Goal: Information Seeking & Learning: Understand process/instructions

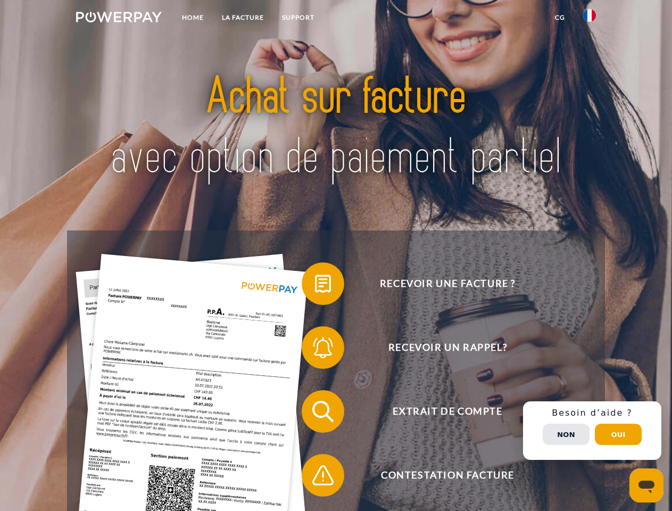
click at [119, 19] on img at bounding box center [119, 17] width 86 height 11
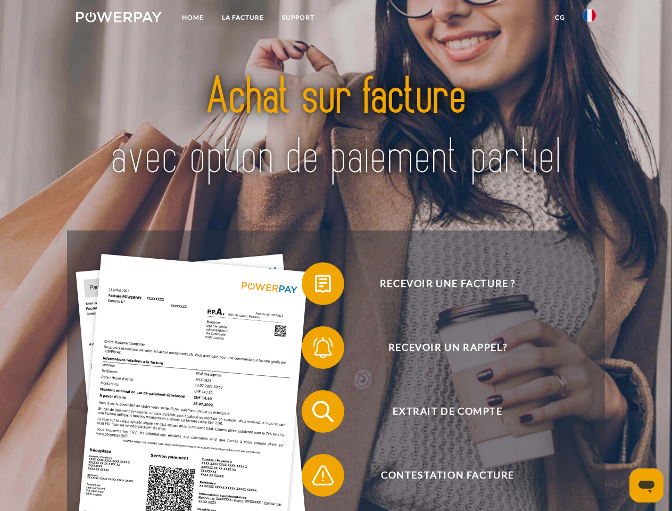
click at [589, 19] on img at bounding box center [589, 15] width 13 height 13
click at [560, 18] on link "CG" at bounding box center [560, 17] width 28 height 19
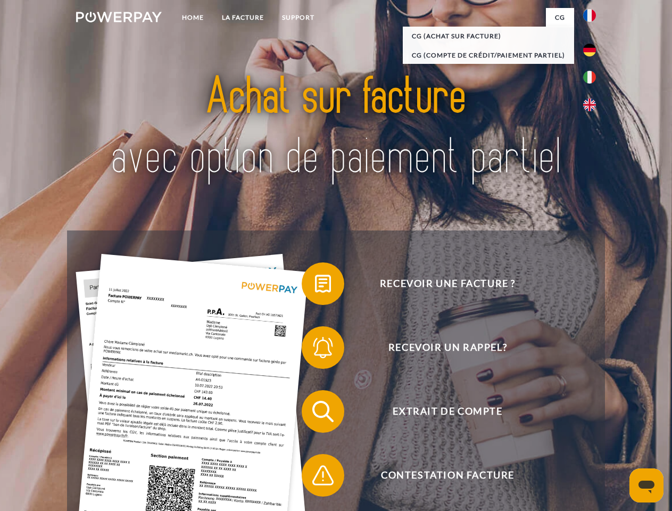
click at [315, 286] on span at bounding box center [306, 283] width 53 height 53
click at [315, 349] on span at bounding box center [306, 347] width 53 height 53
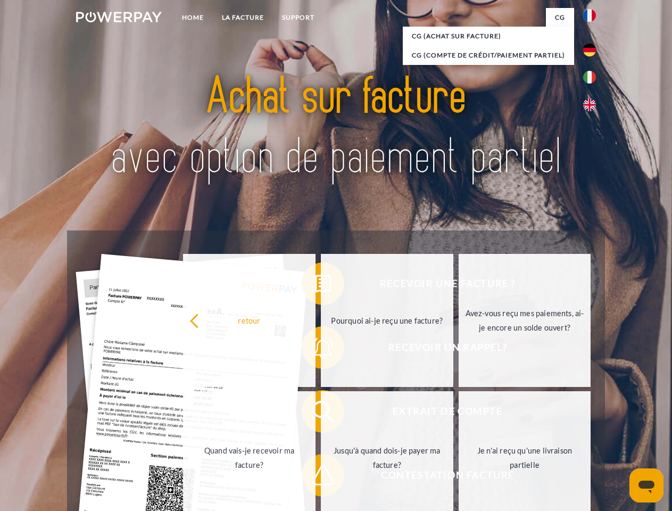
click at [321, 413] on link "Jusqu'à quand dois-je payer ma facture?" at bounding box center [387, 457] width 132 height 133
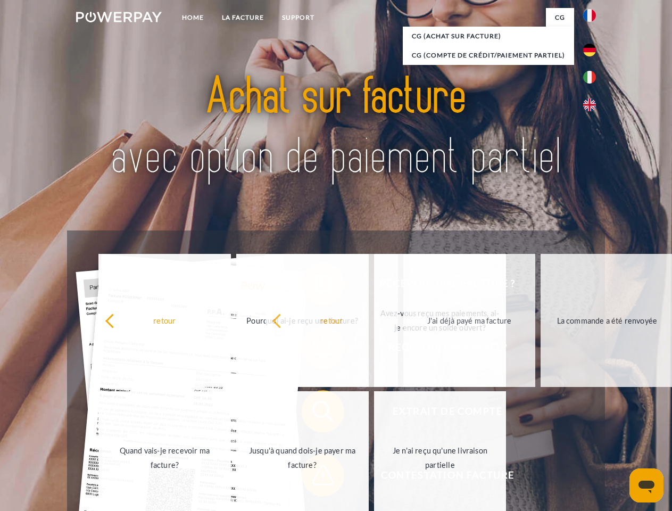
click at [315, 477] on span at bounding box center [306, 474] width 53 height 53
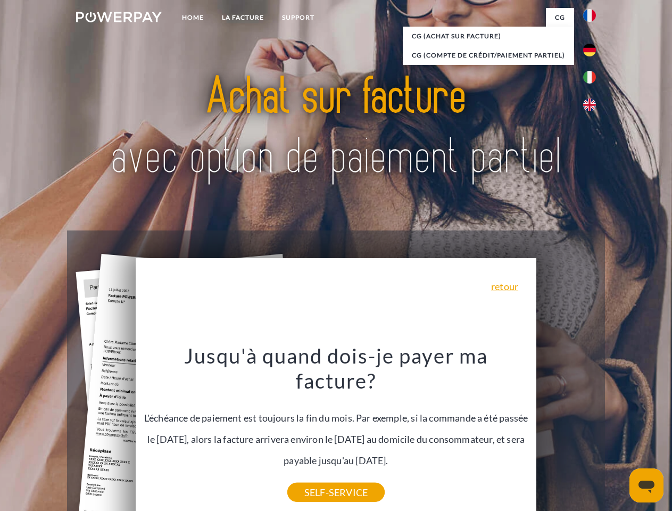
click at [592, 430] on div "Recevoir une facture ? Recevoir un rappel? Extrait de compte retour" at bounding box center [335, 443] width 537 height 426
click at [566, 432] on span "Extrait de compte" at bounding box center [447, 411] width 261 height 43
click at [618, 434] on header "Home LA FACTURE Support" at bounding box center [336, 367] width 672 height 735
